Goal: Task Accomplishment & Management: Use online tool/utility

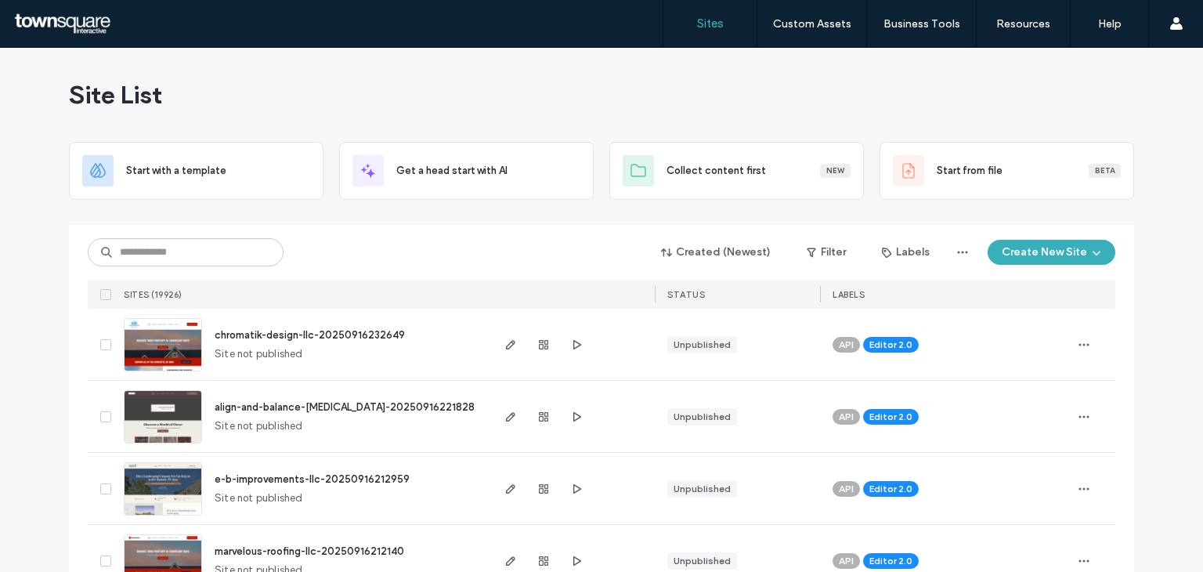
click at [218, 240] on input at bounding box center [186, 252] width 196 height 28
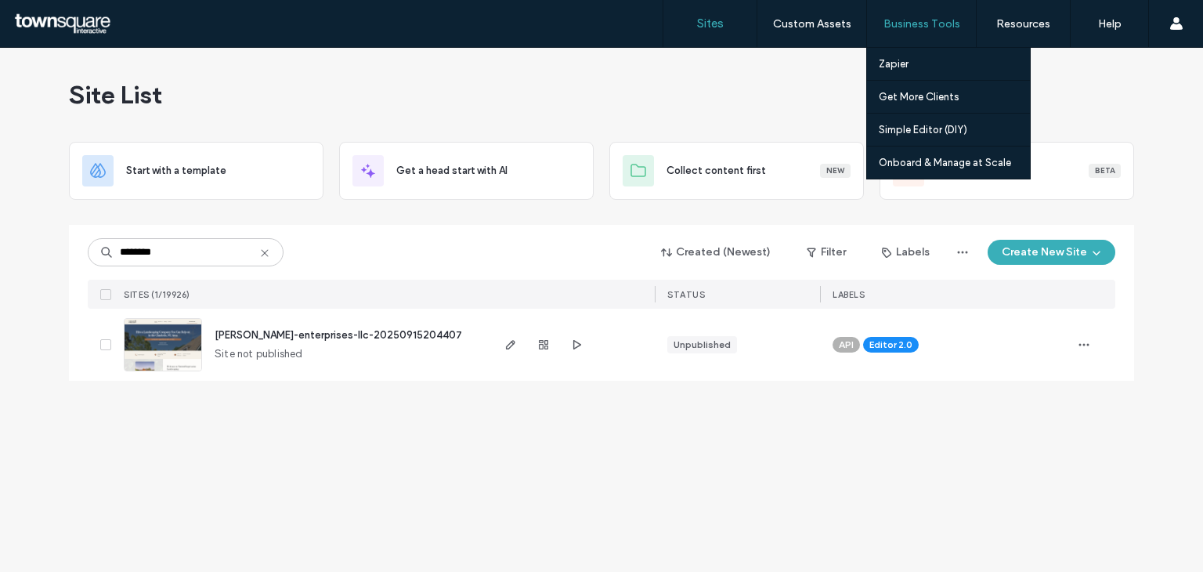
type input "********"
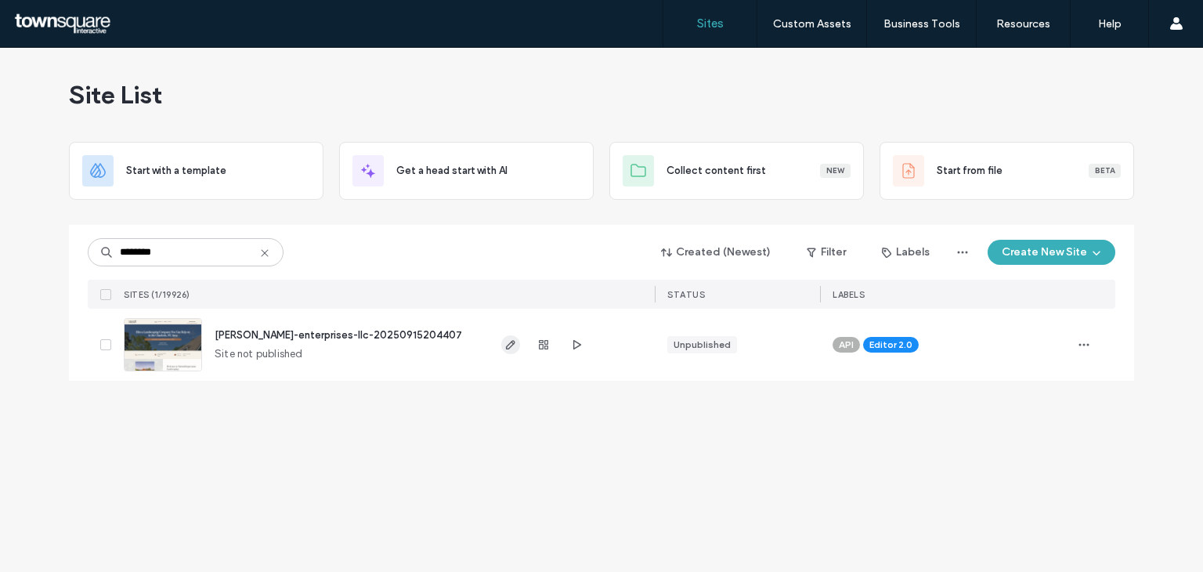
click at [508, 347] on icon "button" at bounding box center [510, 344] width 13 height 13
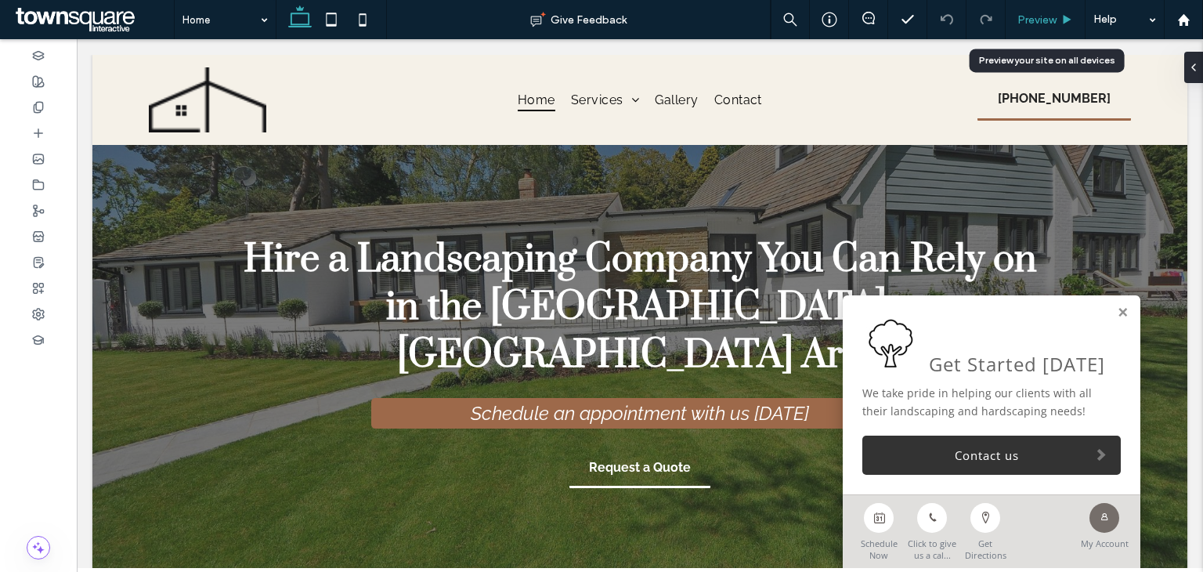
click at [1063, 20] on icon at bounding box center [1067, 20] width 12 height 12
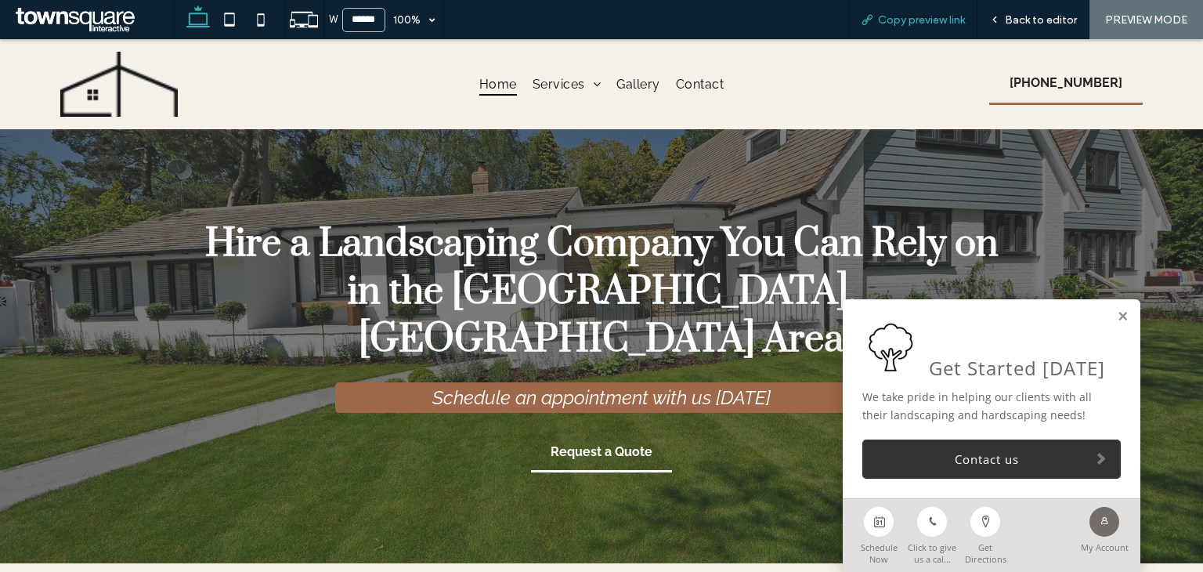
click at [915, 23] on span "Copy preview link" at bounding box center [921, 19] width 87 height 13
click at [880, 15] on span "Copy preview link" at bounding box center [921, 19] width 87 height 13
drag, startPoint x: 1034, startPoint y: 16, endPoint x: 1040, endPoint y: 4, distance: 13.7
click at [1034, 16] on span "Back to editor" at bounding box center [1041, 19] width 72 height 13
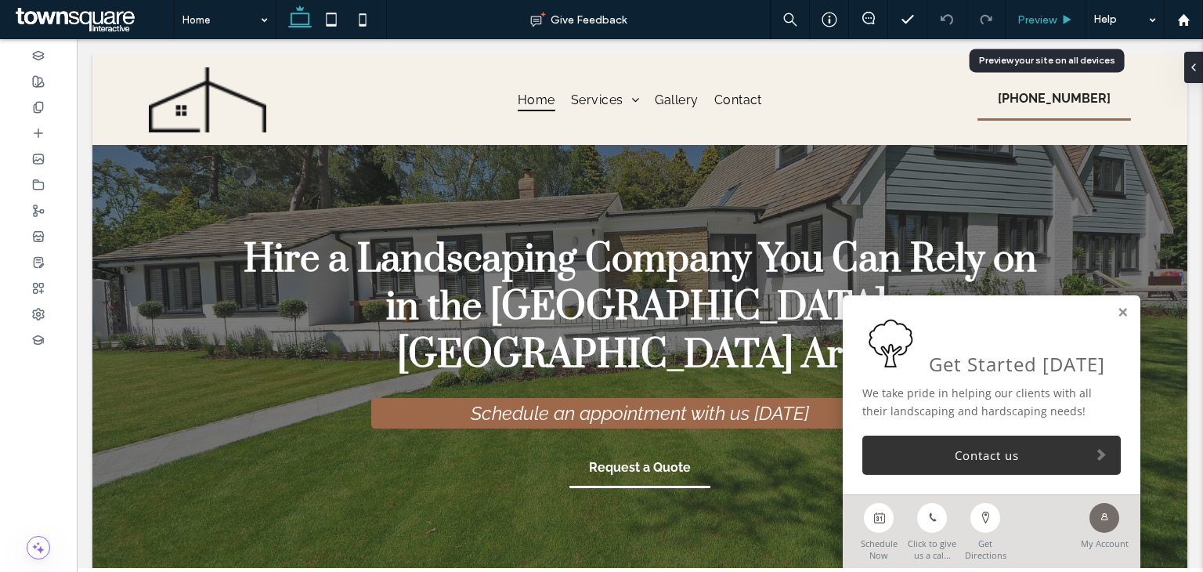
click at [1045, 18] on span "Preview" at bounding box center [1036, 19] width 39 height 13
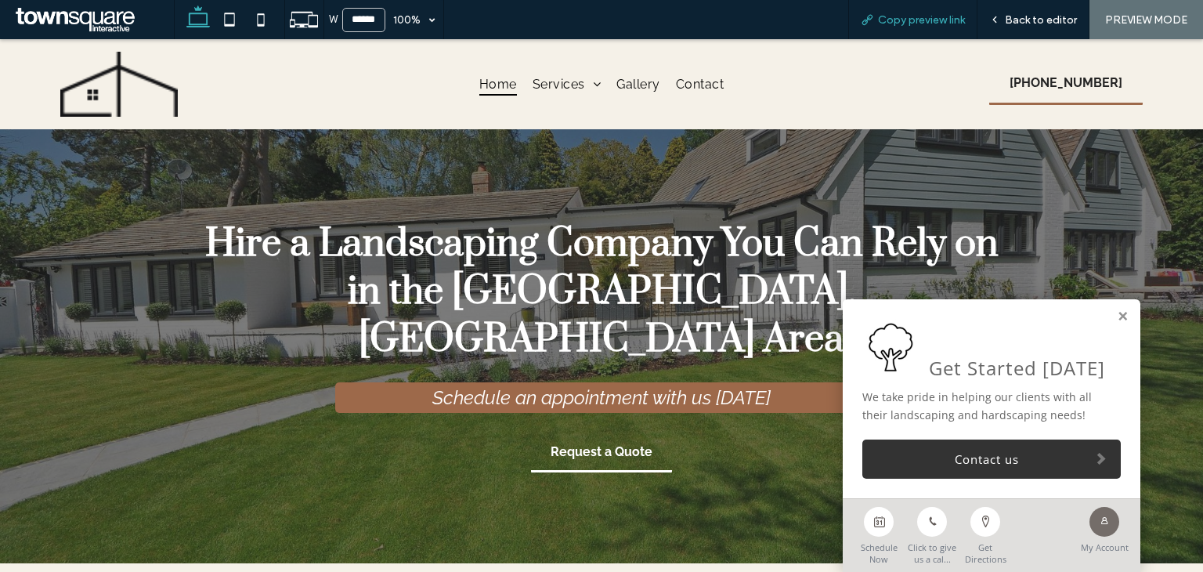
click at [912, 16] on span "Copy preview link" at bounding box center [921, 19] width 87 height 13
